Goal: Find specific page/section: Find specific page/section

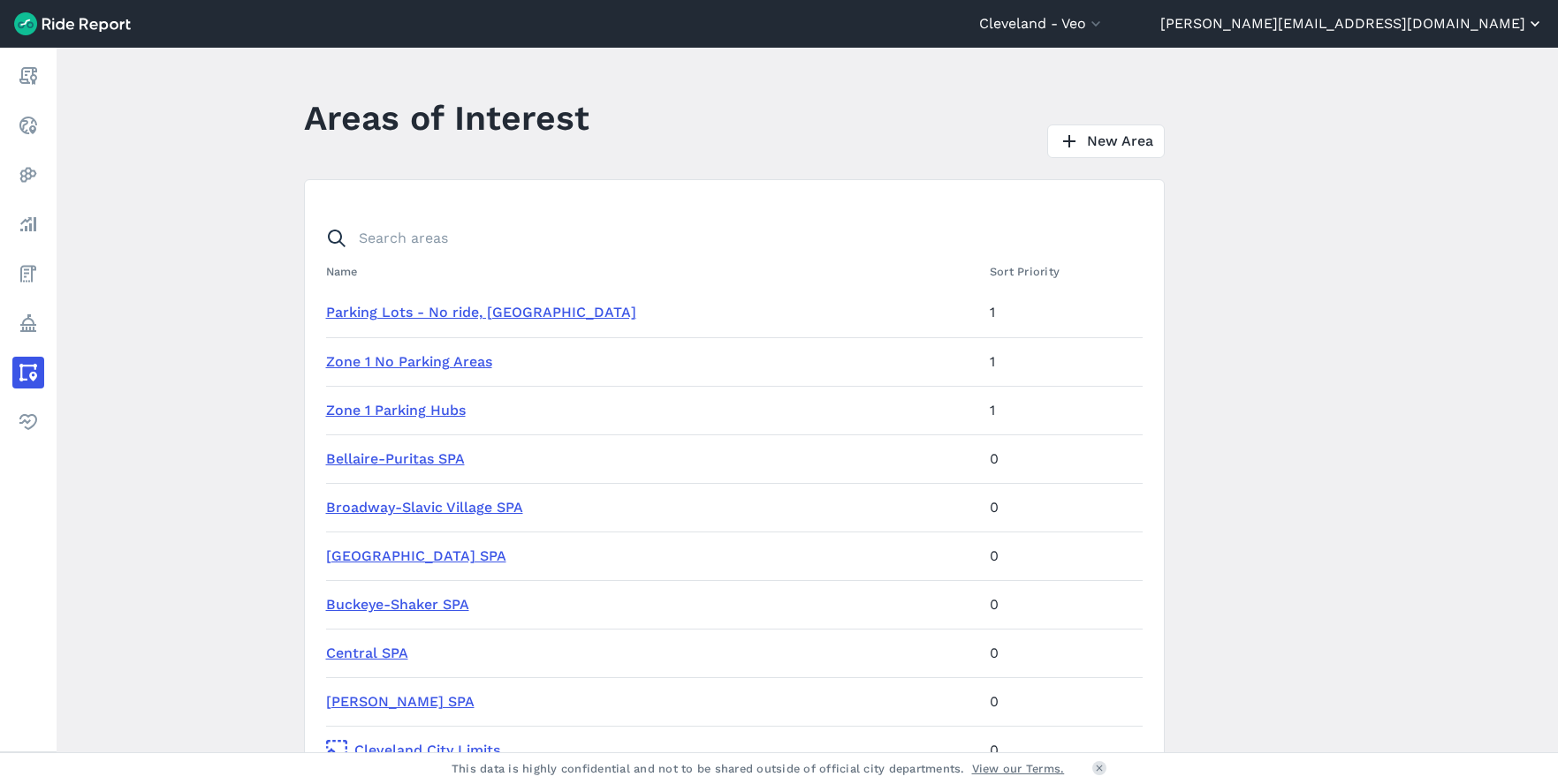
click at [1400, 23] on button "[PERSON_NAME][EMAIL_ADDRESS][DOMAIN_NAME]" at bounding box center [1352, 23] width 384 height 22
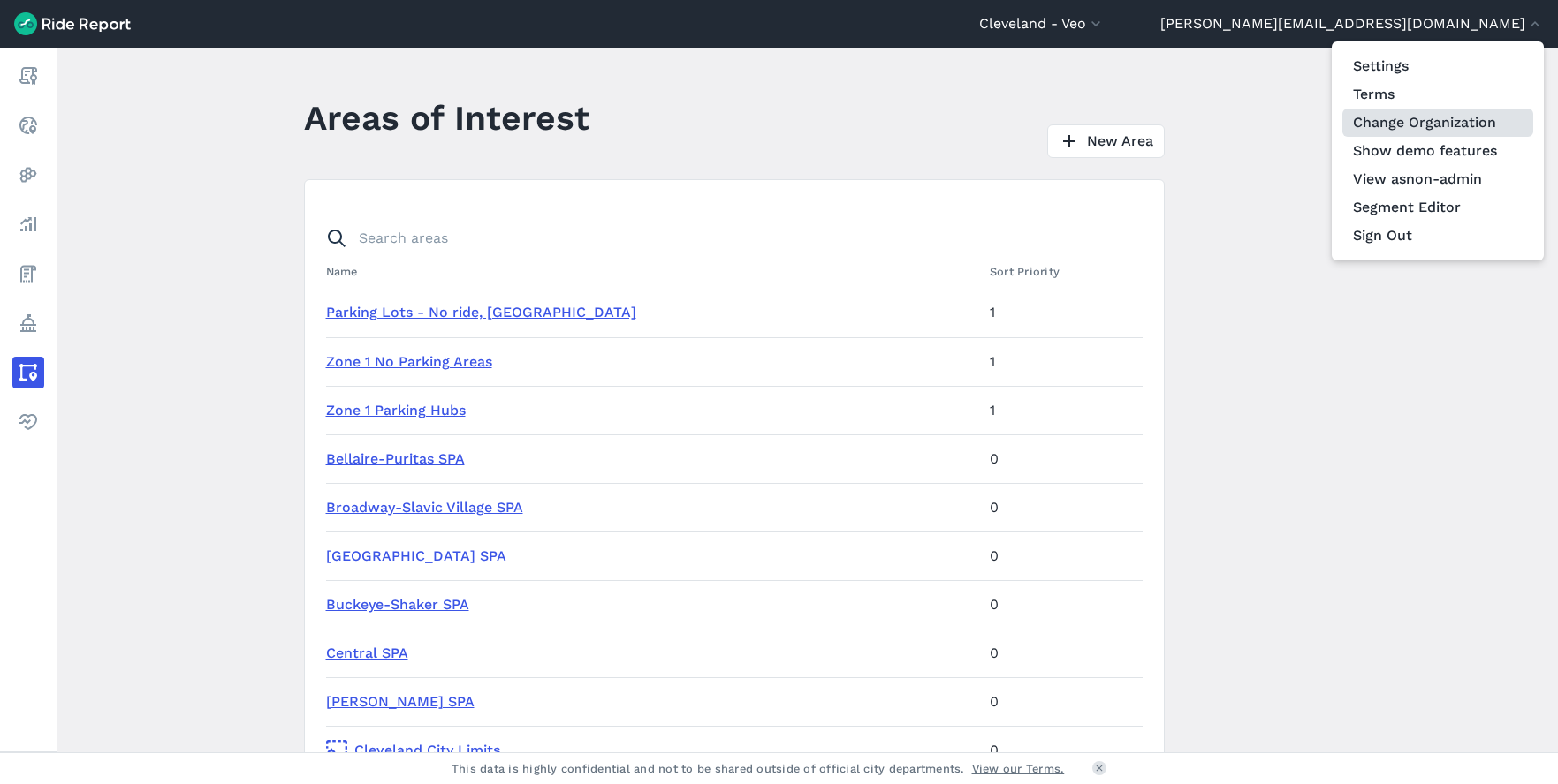
click at [1391, 120] on link "Change Organization" at bounding box center [1437, 123] width 191 height 28
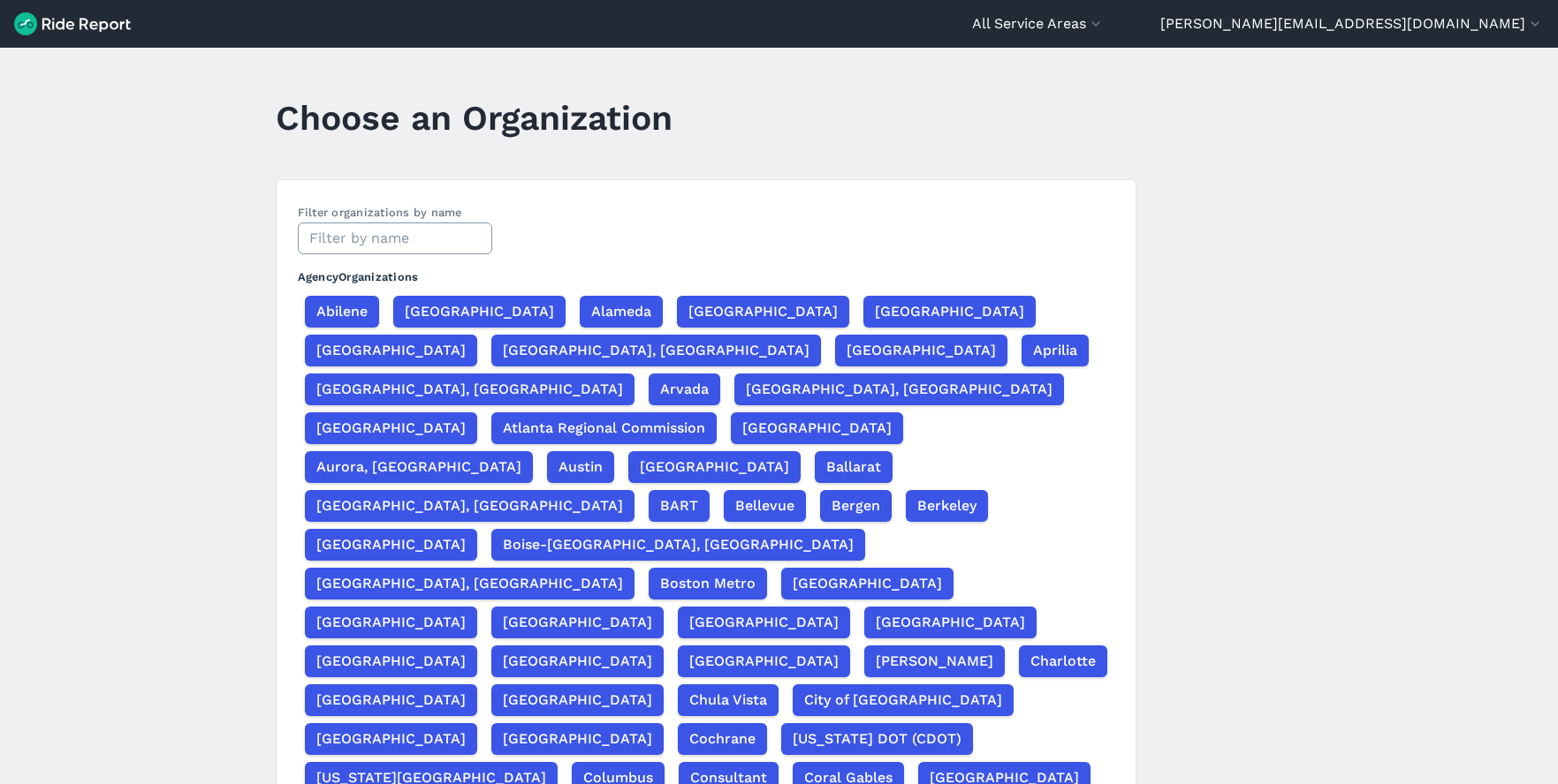
click at [445, 234] on input "text" at bounding box center [395, 239] width 195 height 32
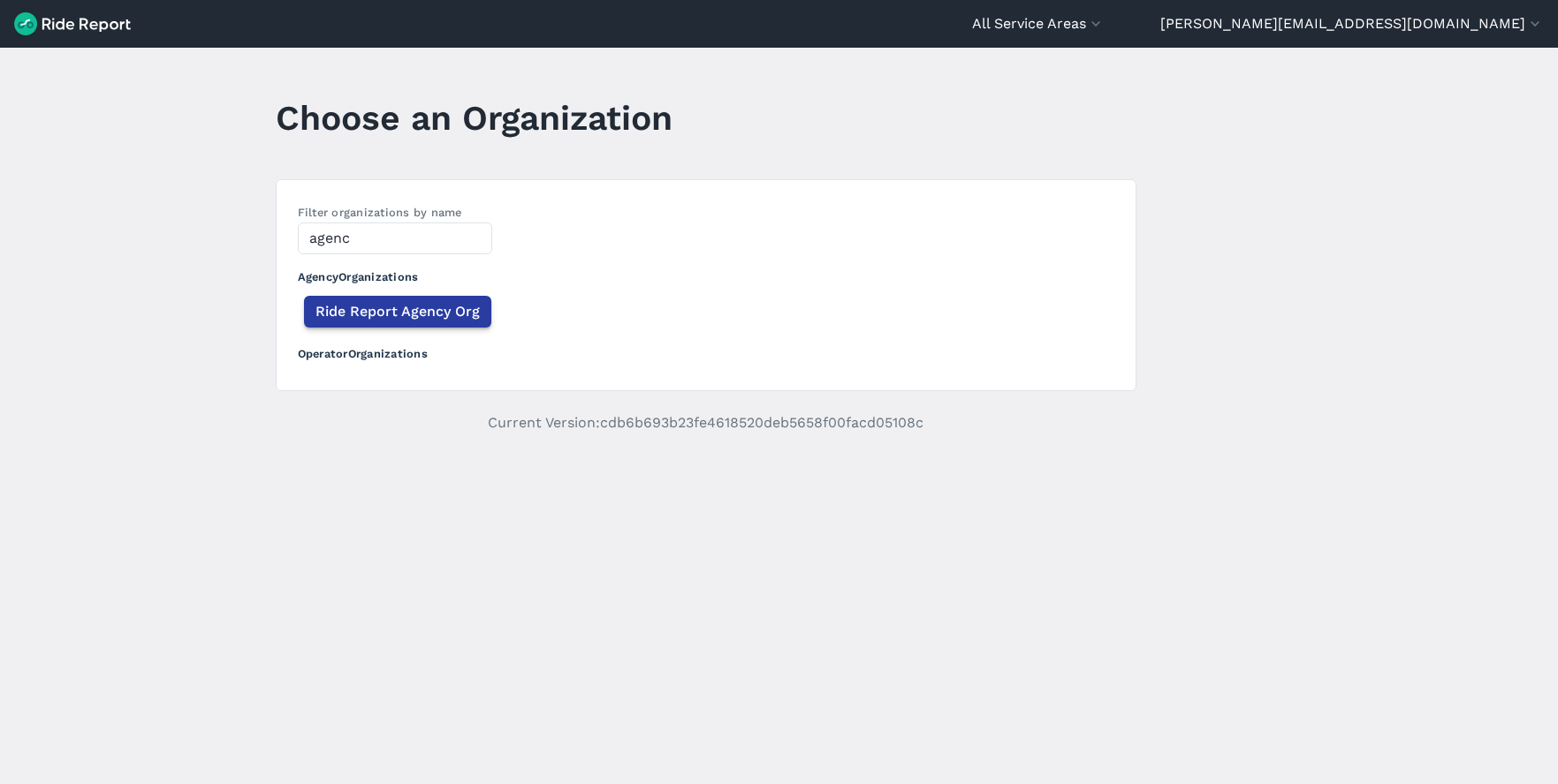
type input "agenc"
click at [450, 319] on span "Ride Report Agency Org" at bounding box center [398, 312] width 165 height 22
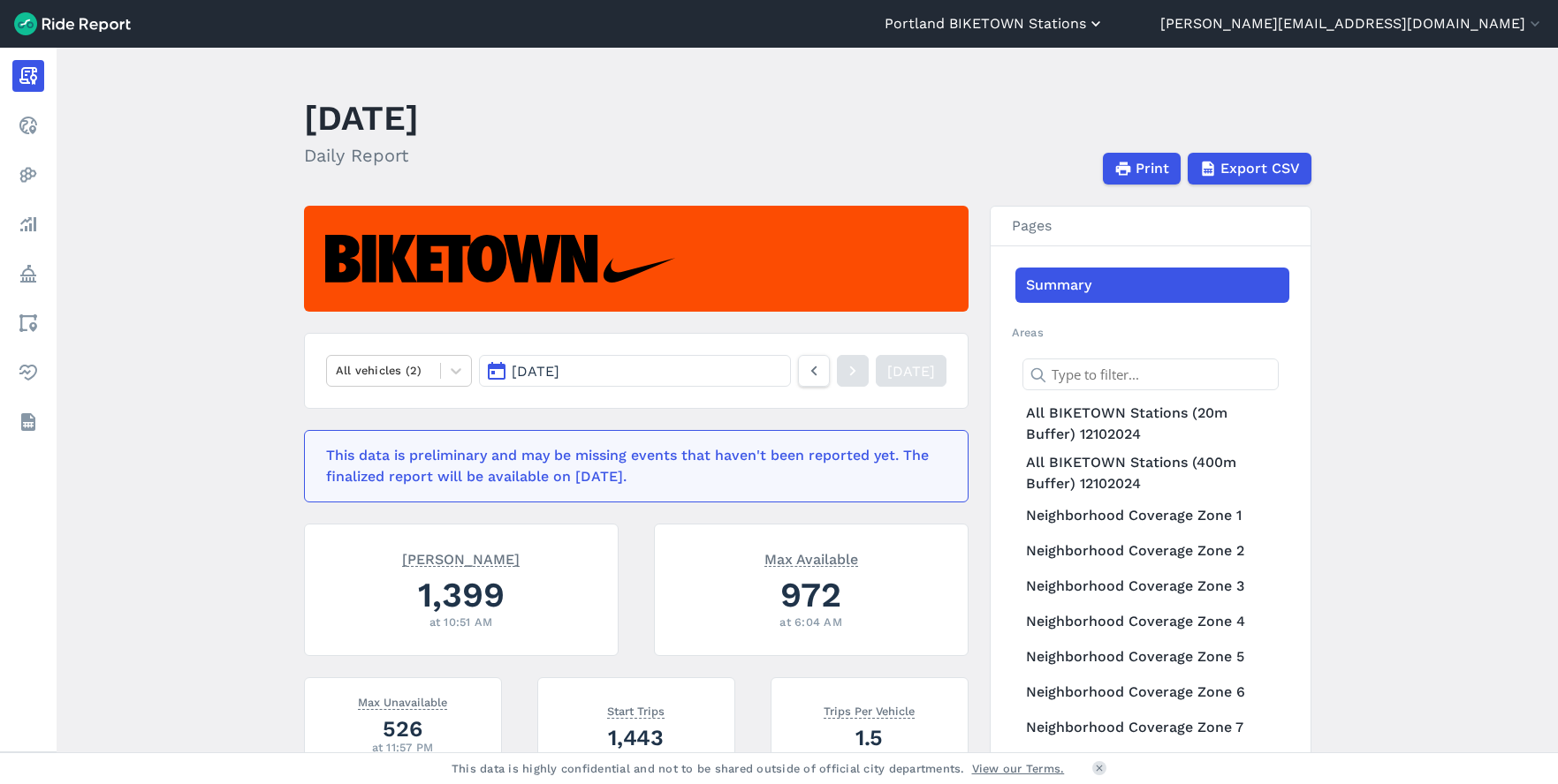
click at [1104, 26] on button "Portland BIKETOWN Stations" at bounding box center [994, 23] width 220 height 22
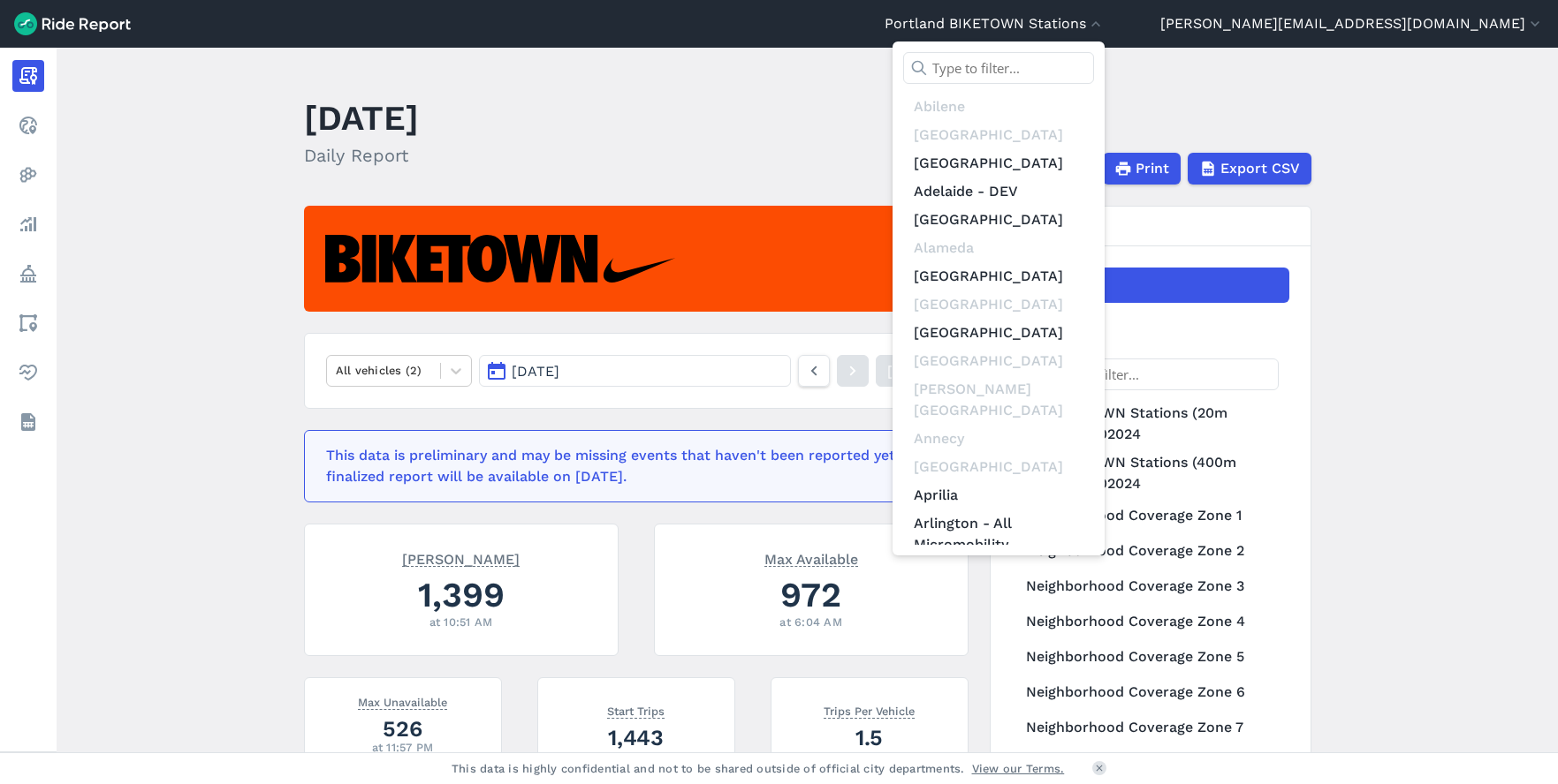
click at [1094, 70] on input "text" at bounding box center [998, 68] width 191 height 32
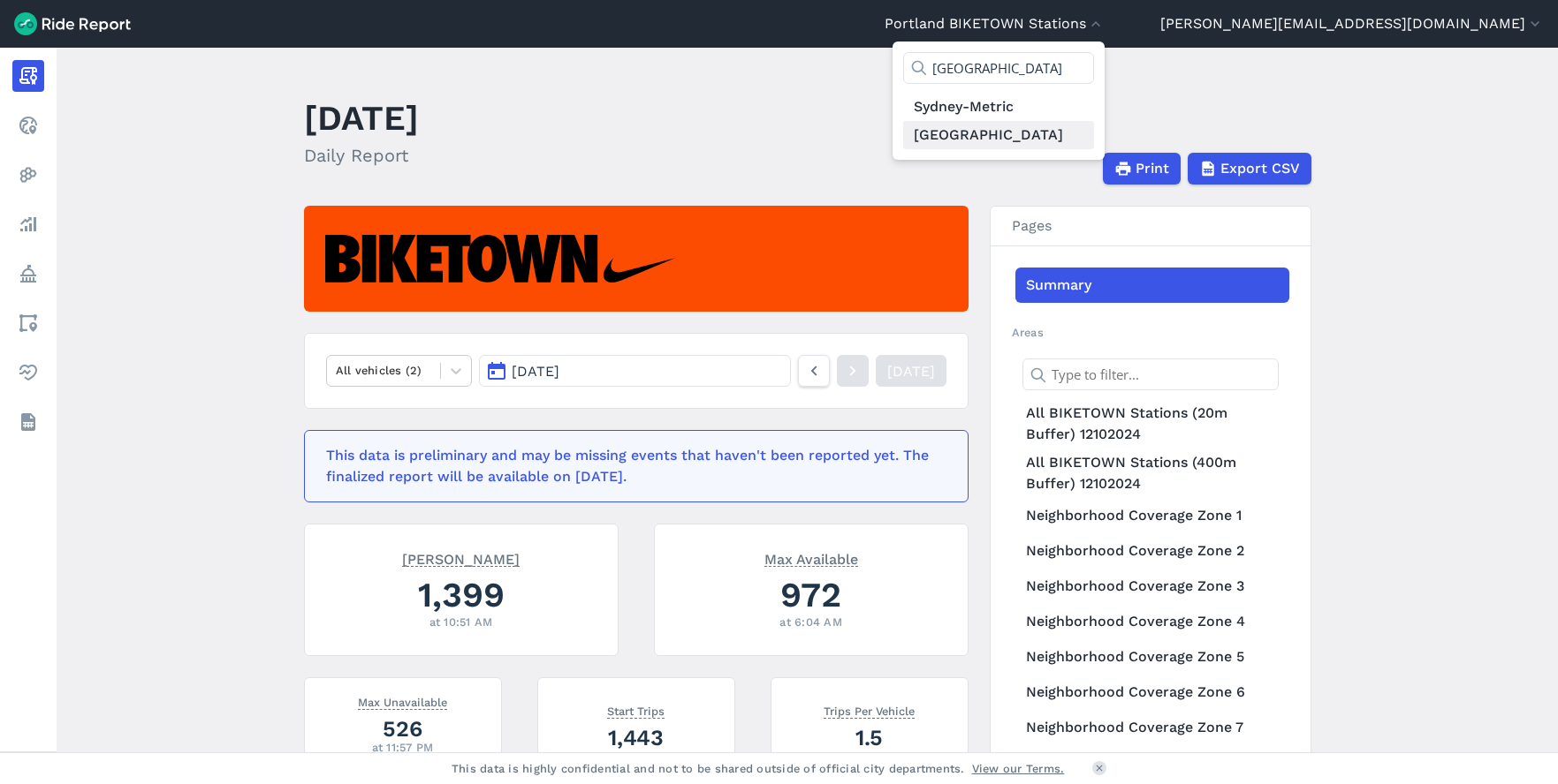
type input "[GEOGRAPHIC_DATA]"
click at [1094, 145] on link "[GEOGRAPHIC_DATA]" at bounding box center [998, 135] width 191 height 28
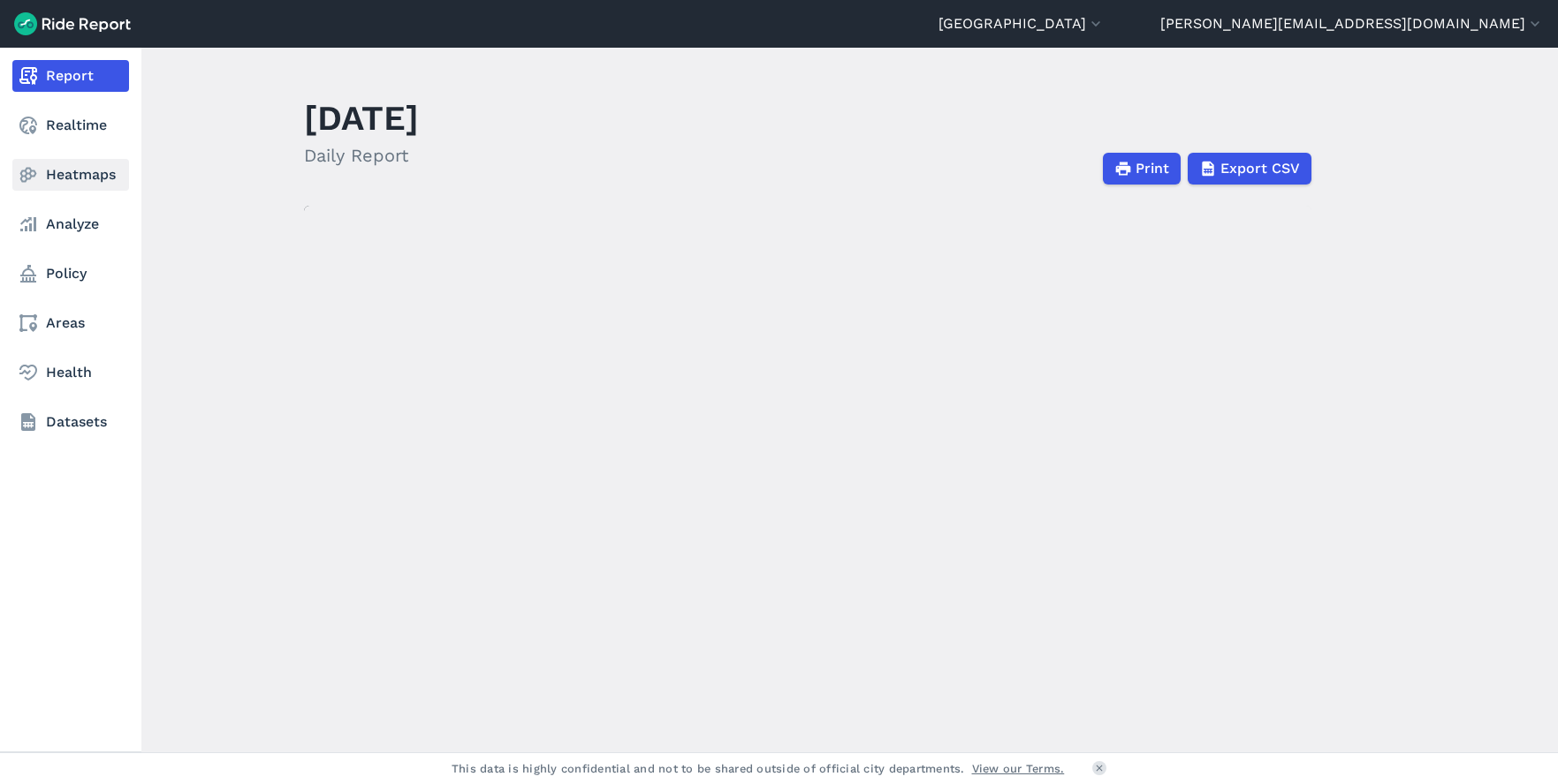
click at [36, 172] on icon at bounding box center [28, 175] width 22 height 22
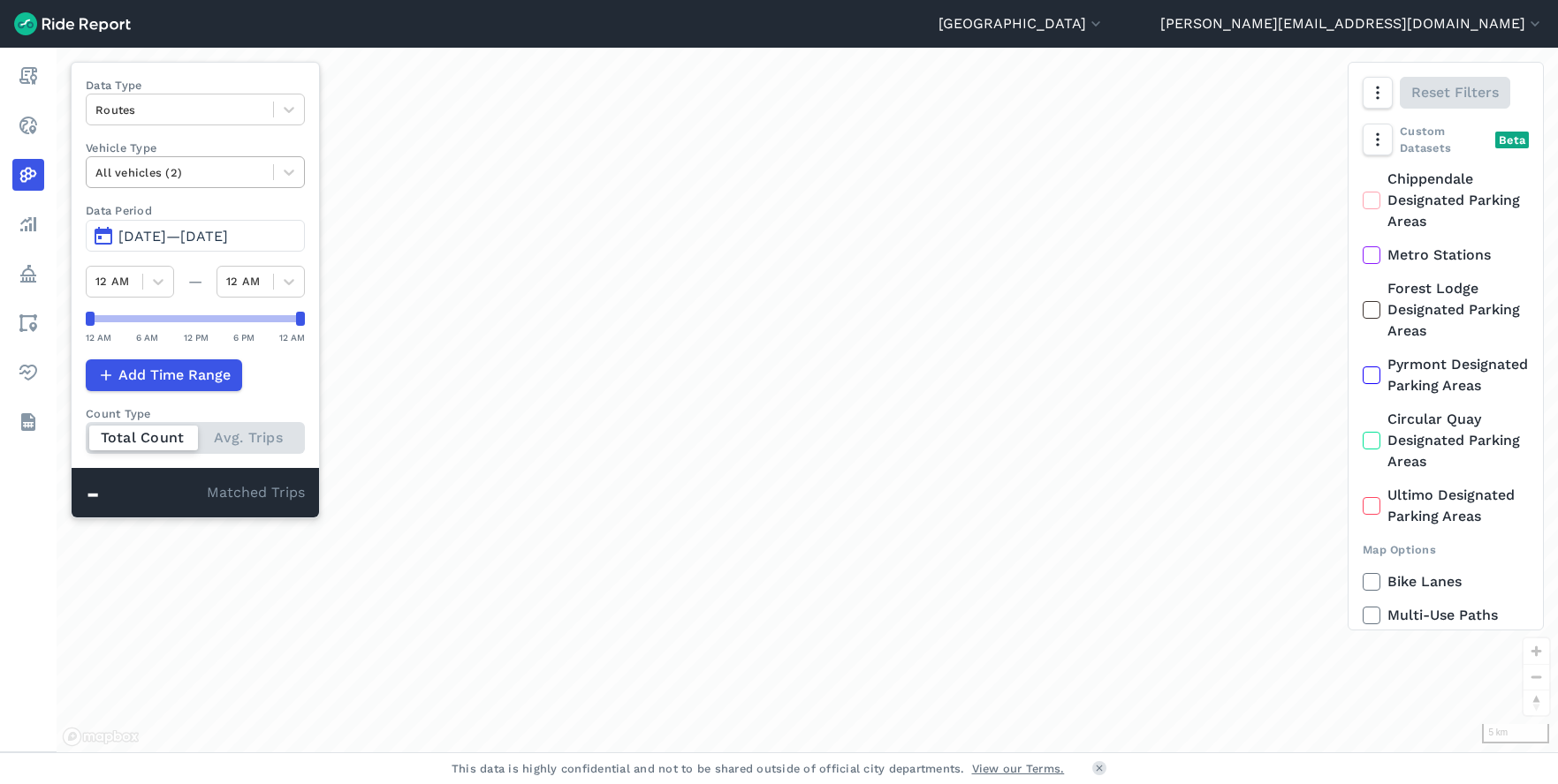
click at [248, 168] on div at bounding box center [180, 173] width 168 height 21
click at [257, 74] on div "Data Type Routes Vehicle Type option E-Bikes focused, 2 of 3. 2 results availab…" at bounding box center [196, 290] width 249 height 457
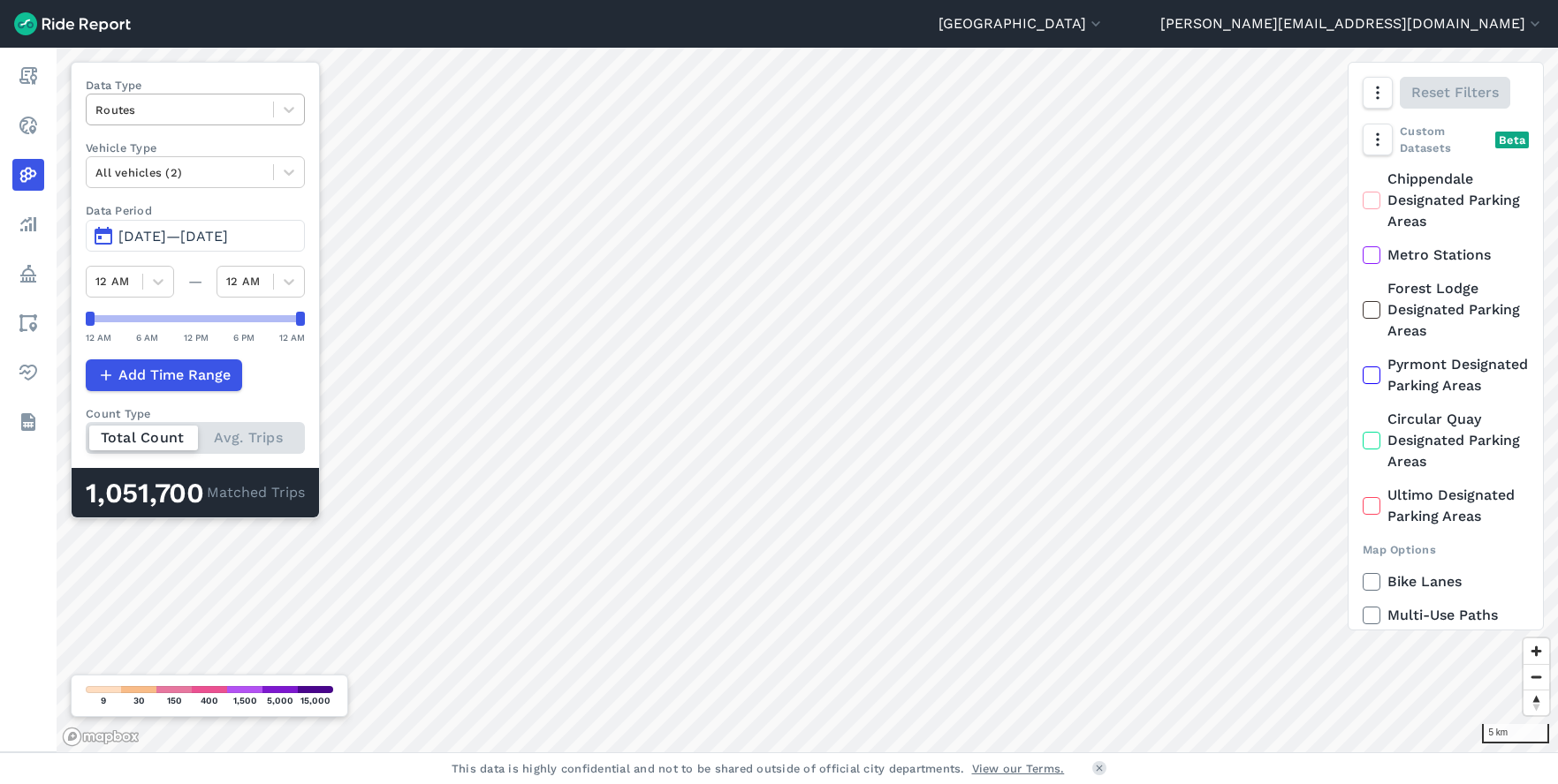
click at [232, 108] on div at bounding box center [180, 110] width 168 height 21
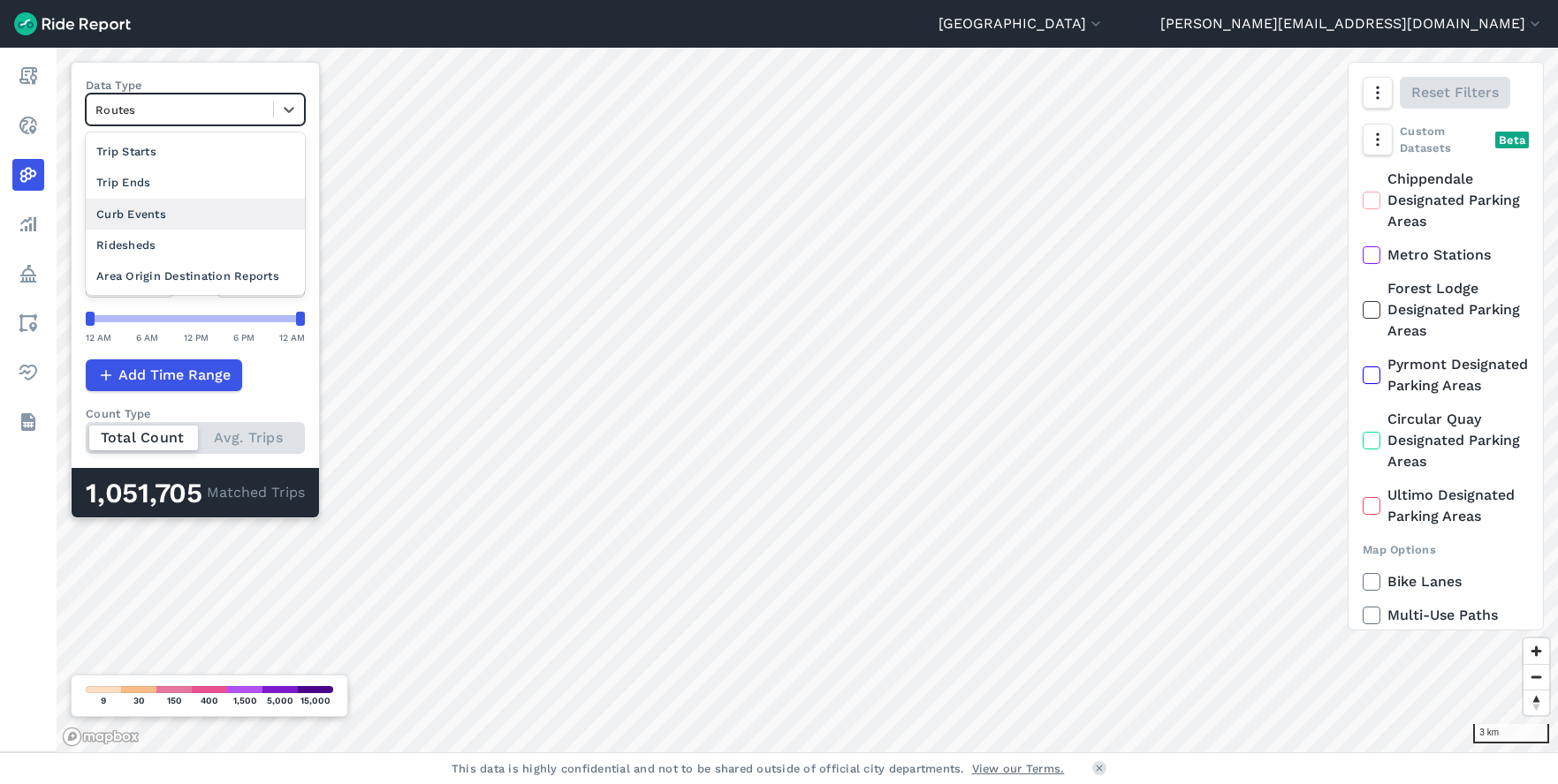
click at [161, 219] on div "Curb Events" at bounding box center [196, 213] width 219 height 31
